Goal: Information Seeking & Learning: Learn about a topic

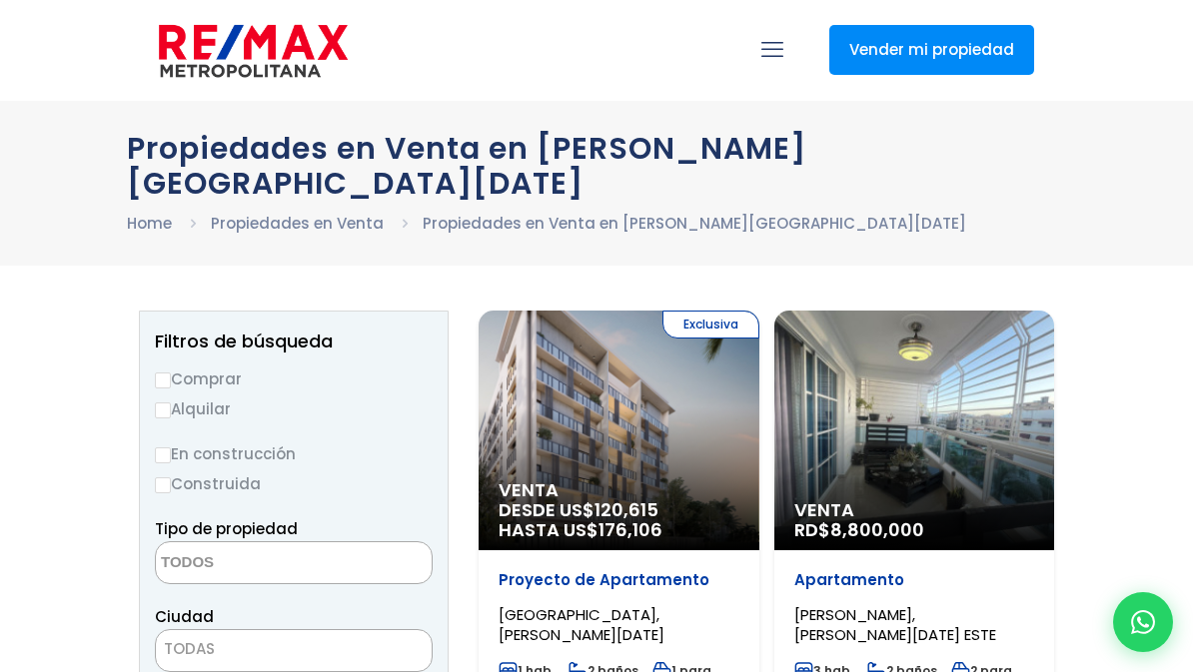
select select
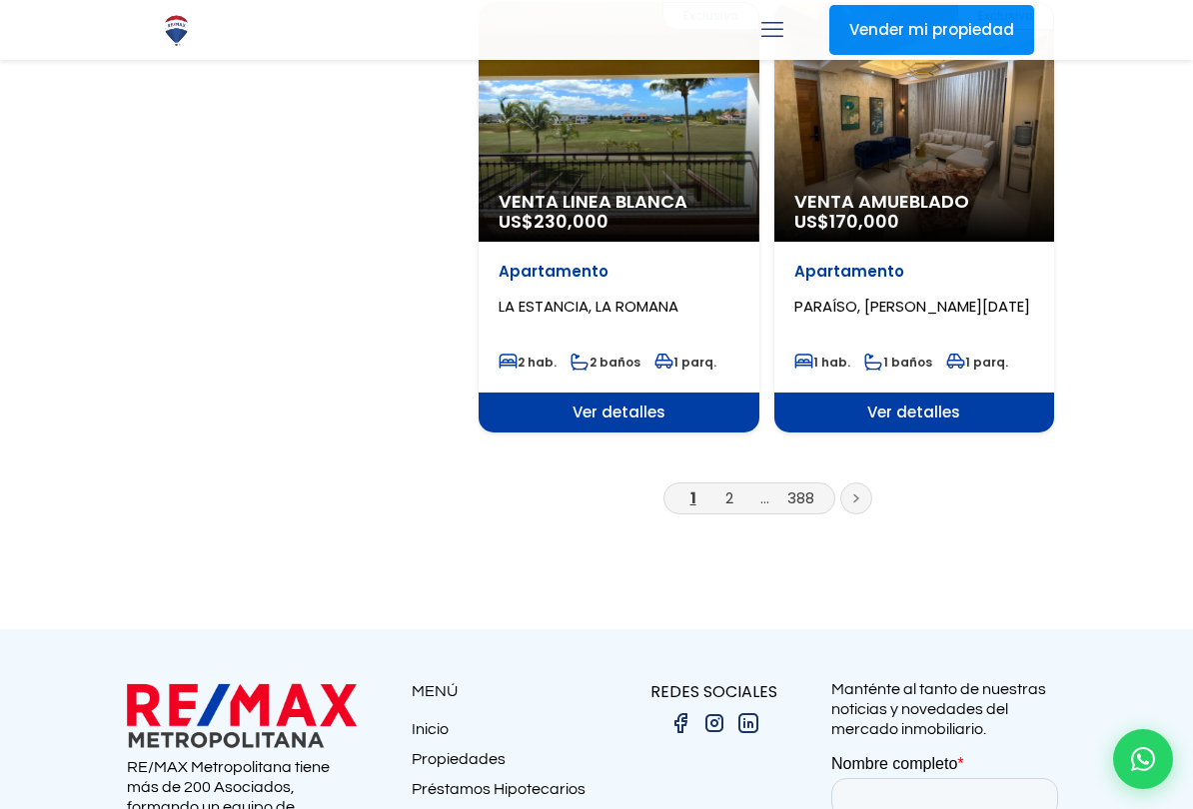
scroll to position [3531, 0]
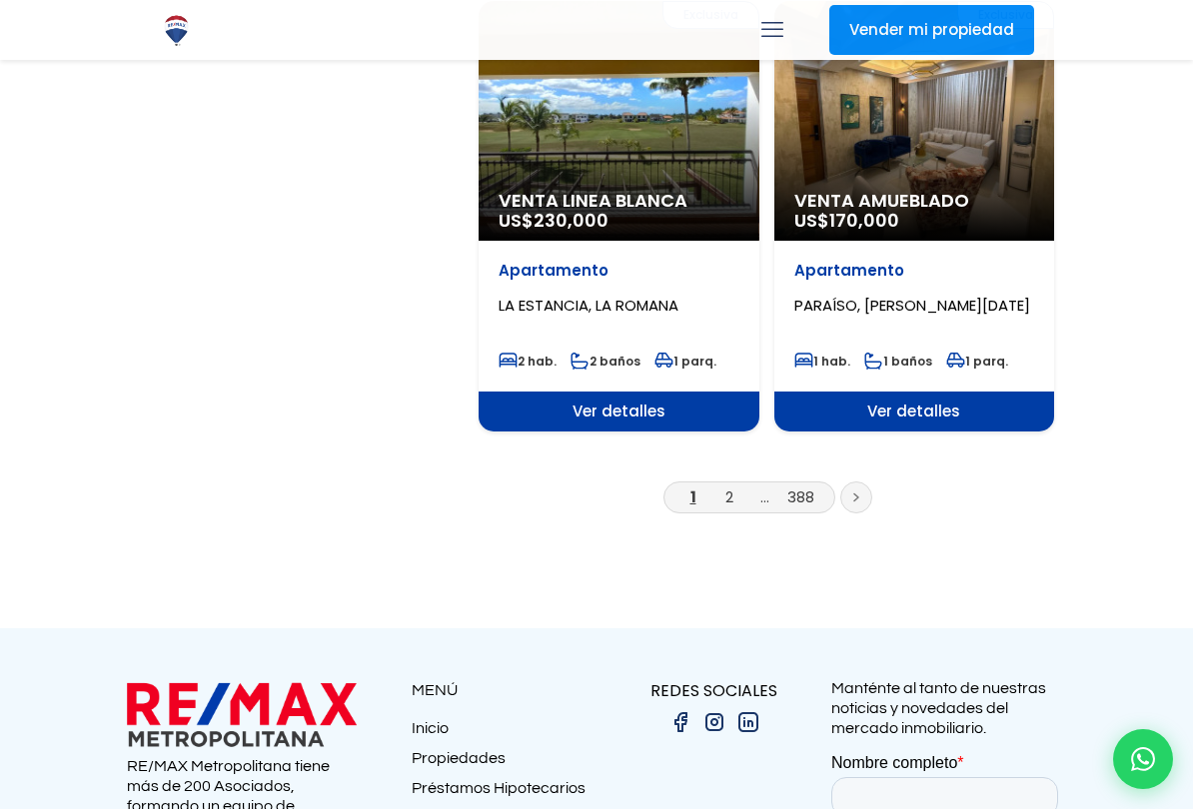
click at [731, 487] on link "2" at bounding box center [729, 497] width 8 height 21
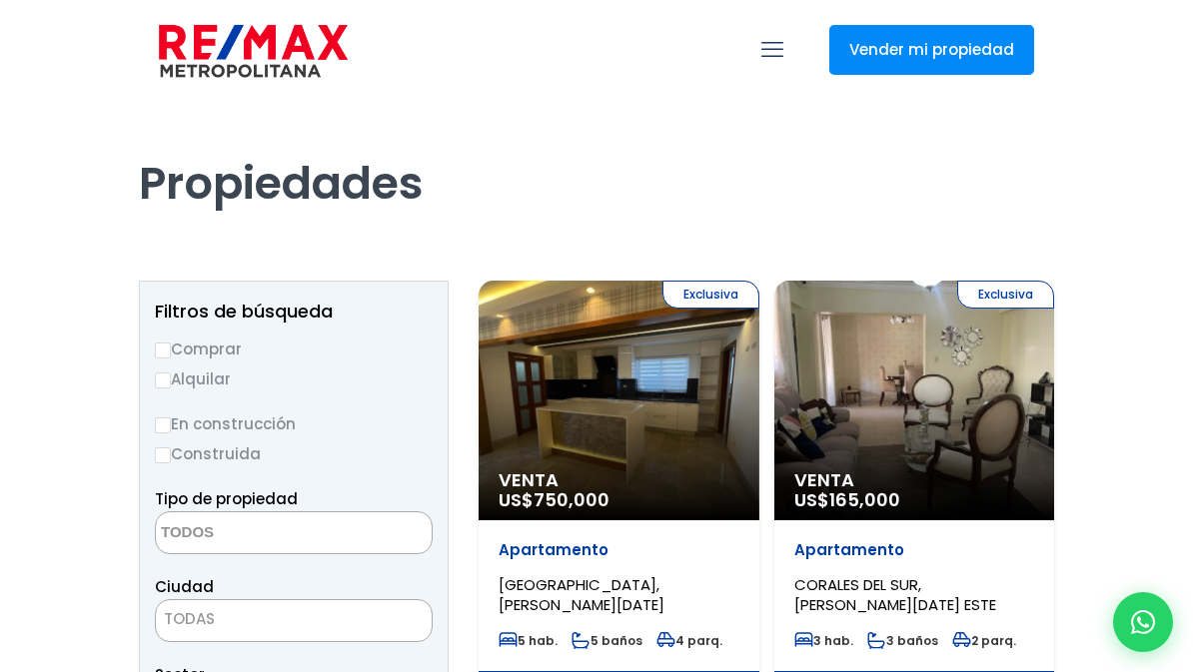
select select
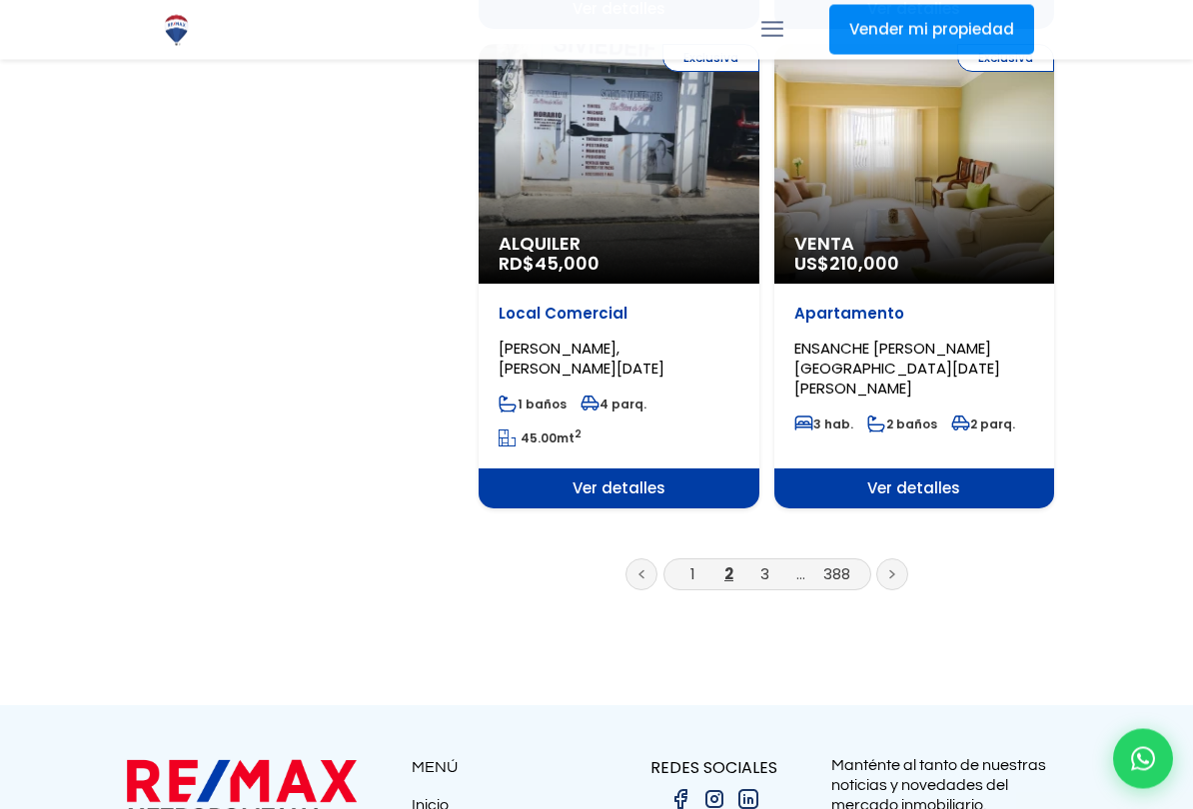
scroll to position [3524, 0]
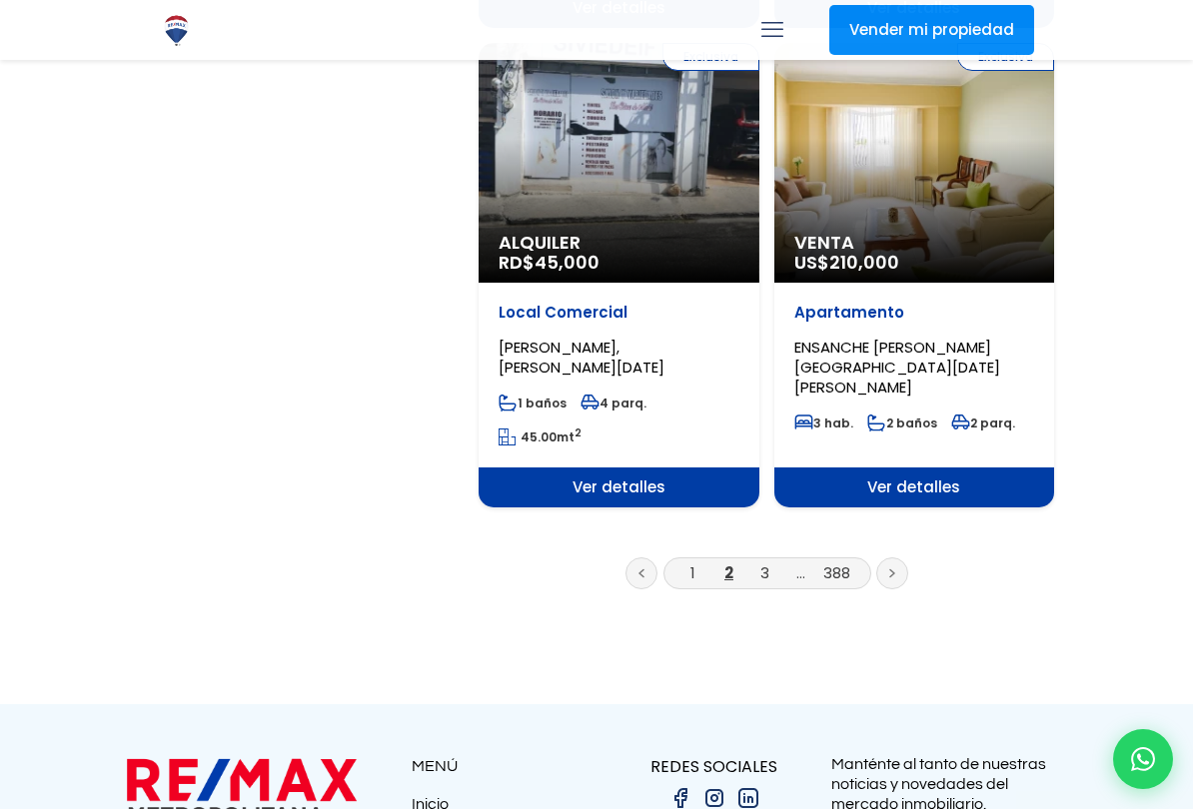
click at [766, 562] on link "3" at bounding box center [764, 572] width 9 height 21
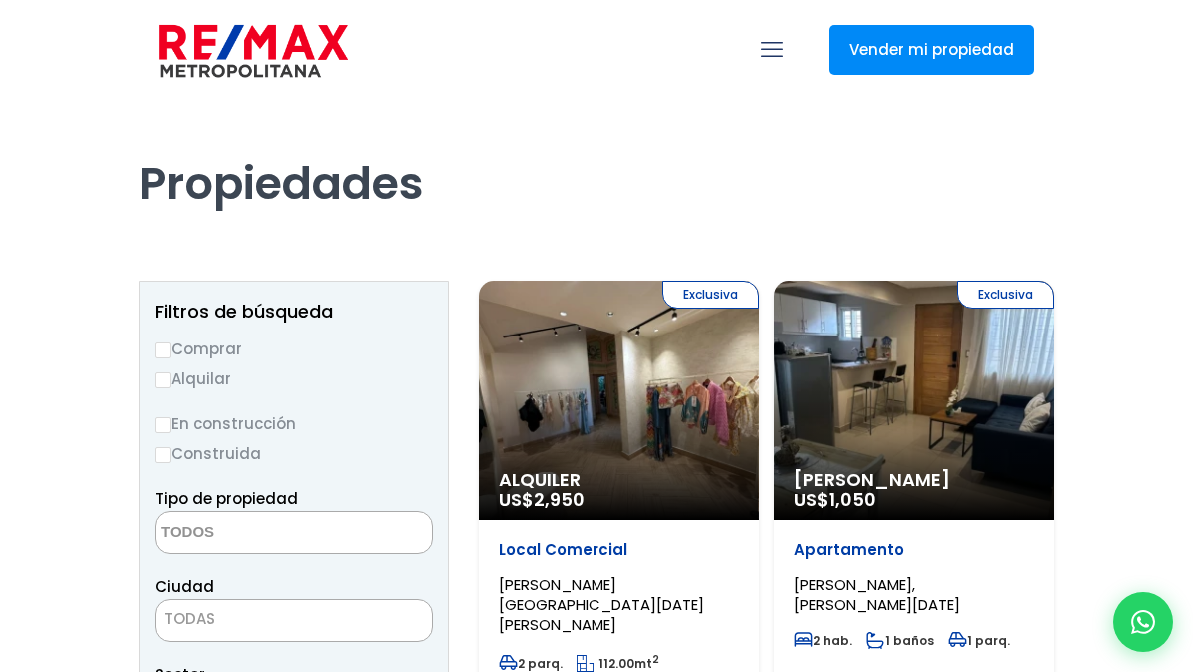
select select
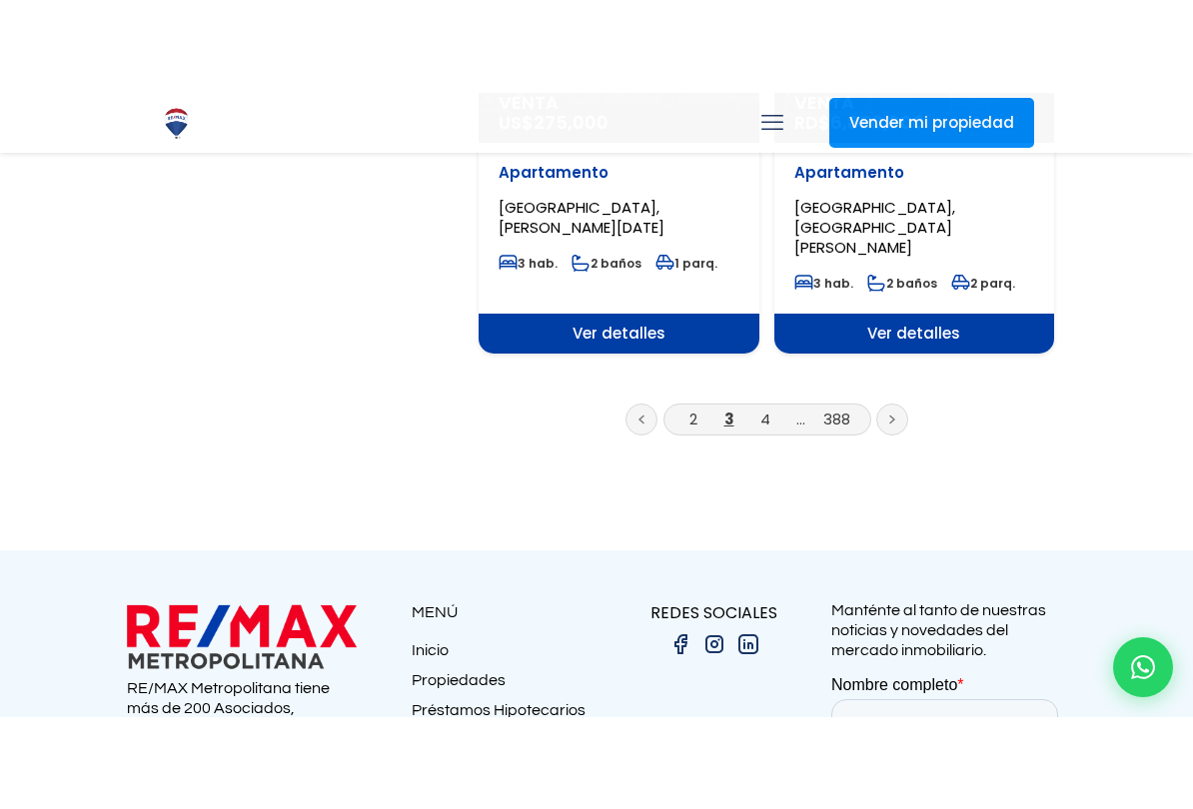
scroll to position [3698, 0]
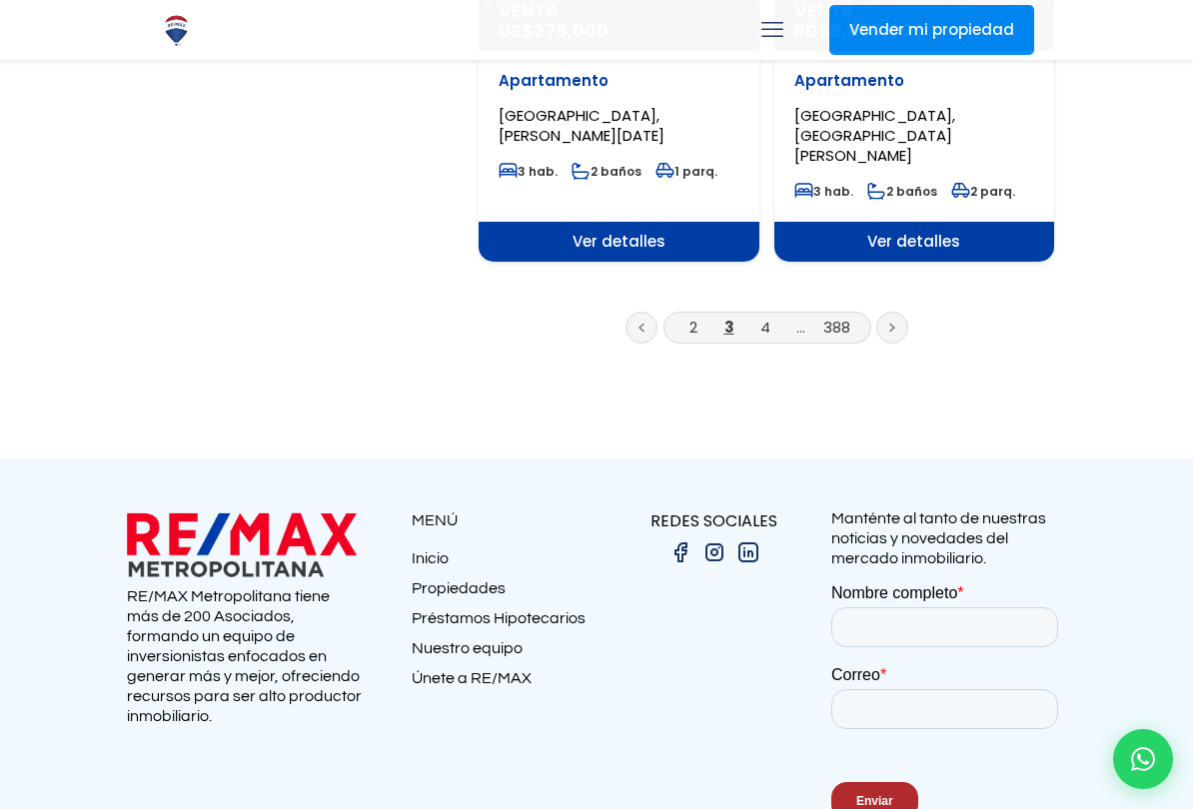
click at [768, 317] on link "4" at bounding box center [765, 327] width 10 height 21
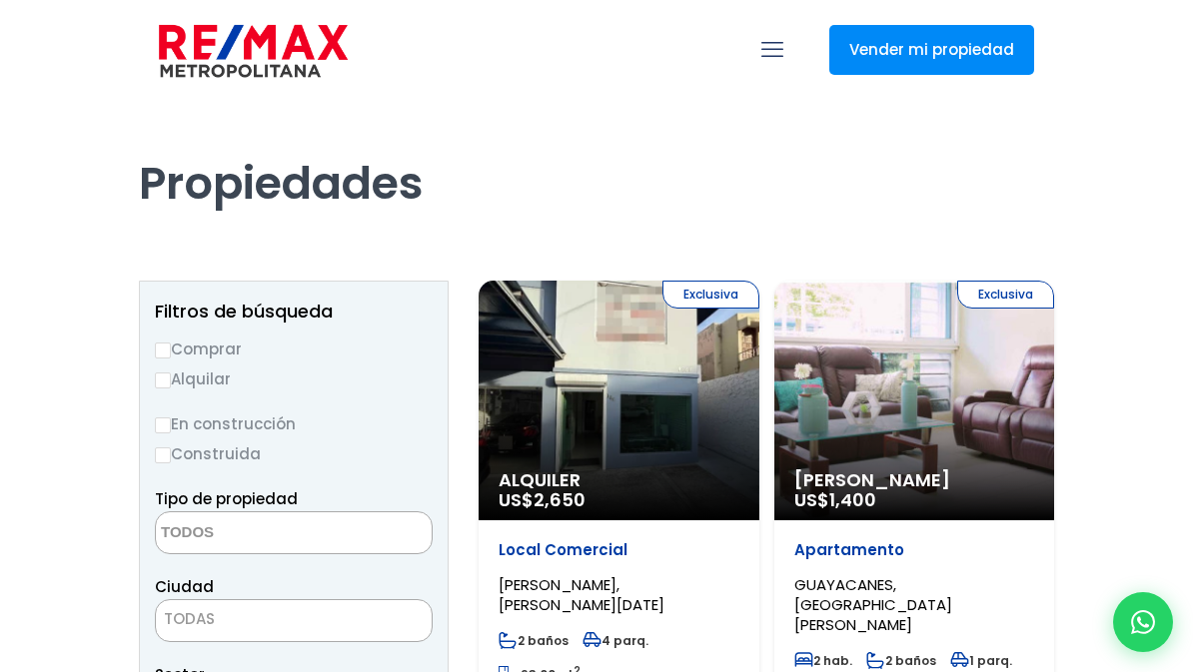
select select
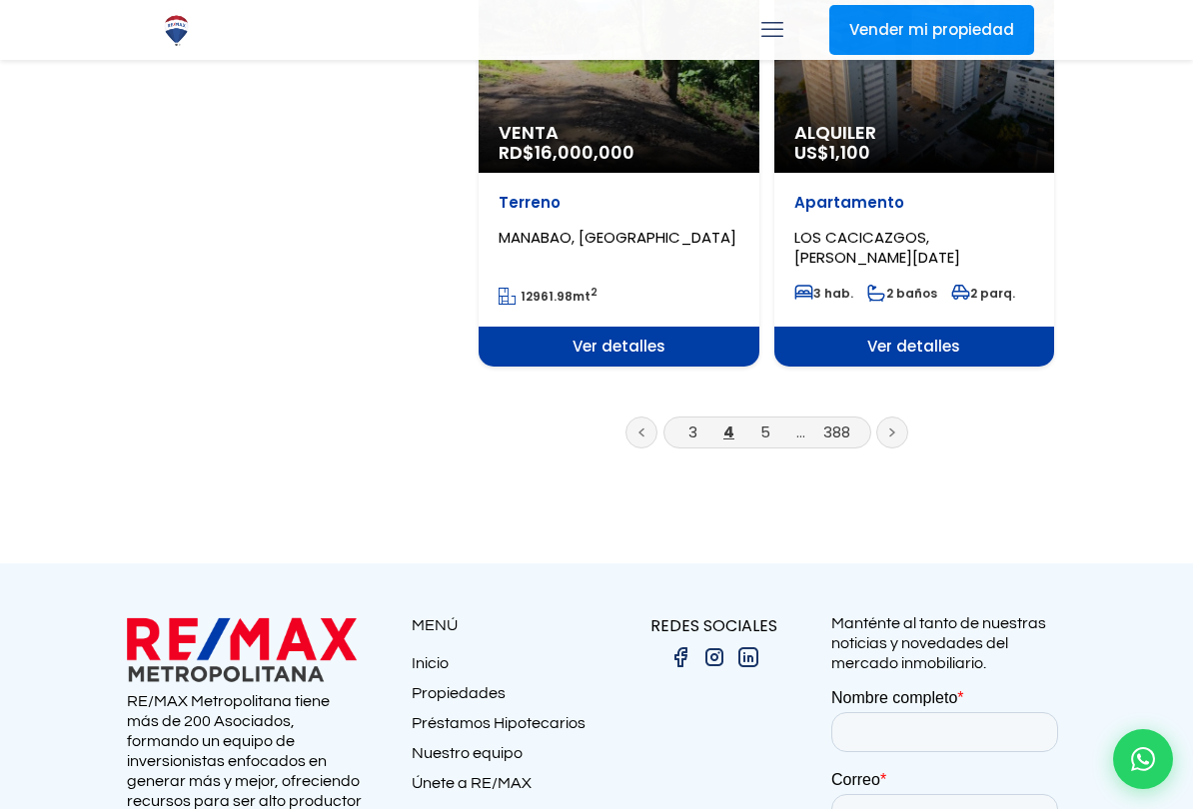
scroll to position [3543, 0]
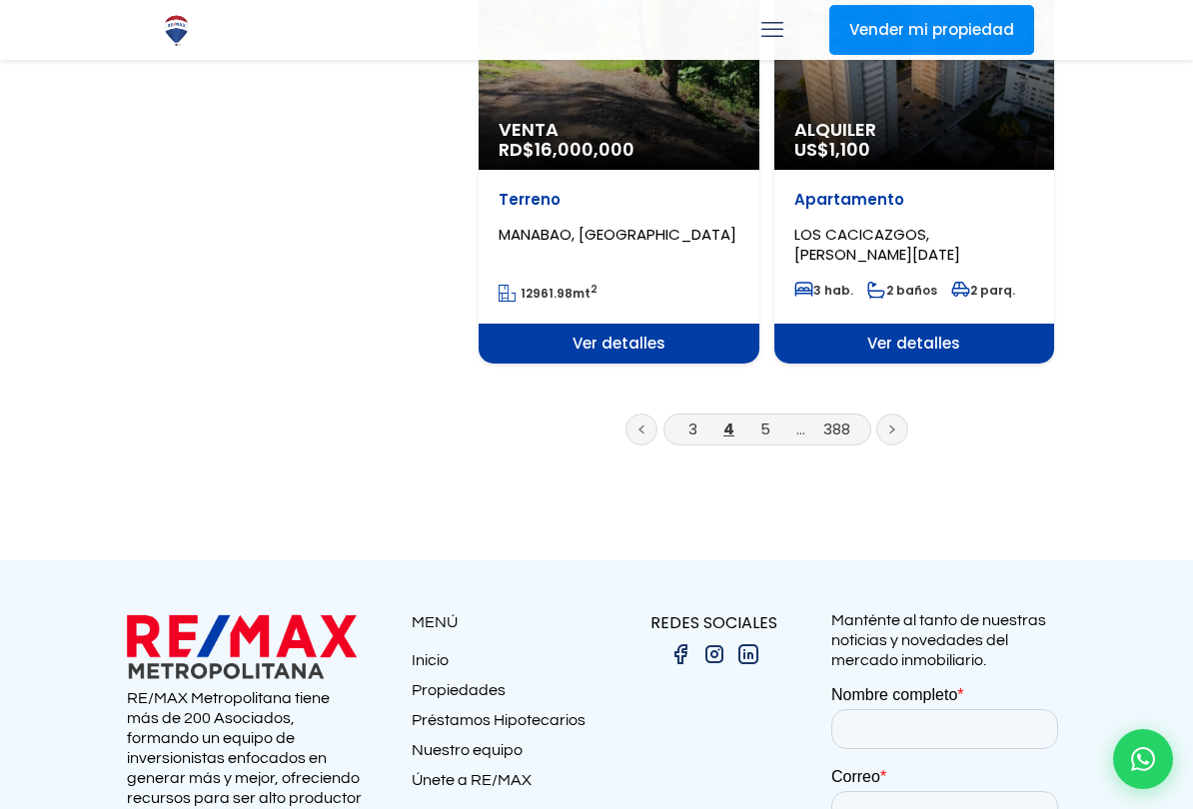
click at [769, 419] on link "5" at bounding box center [765, 429] width 10 height 21
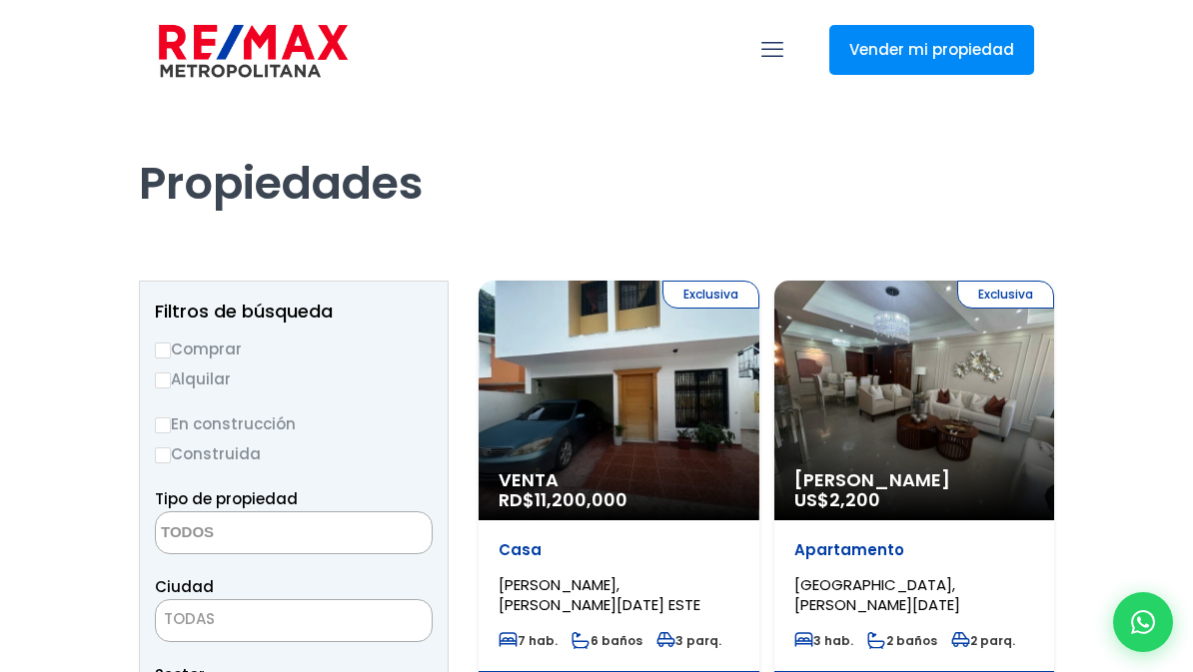
select select
